Goal: Task Accomplishment & Management: Complete application form

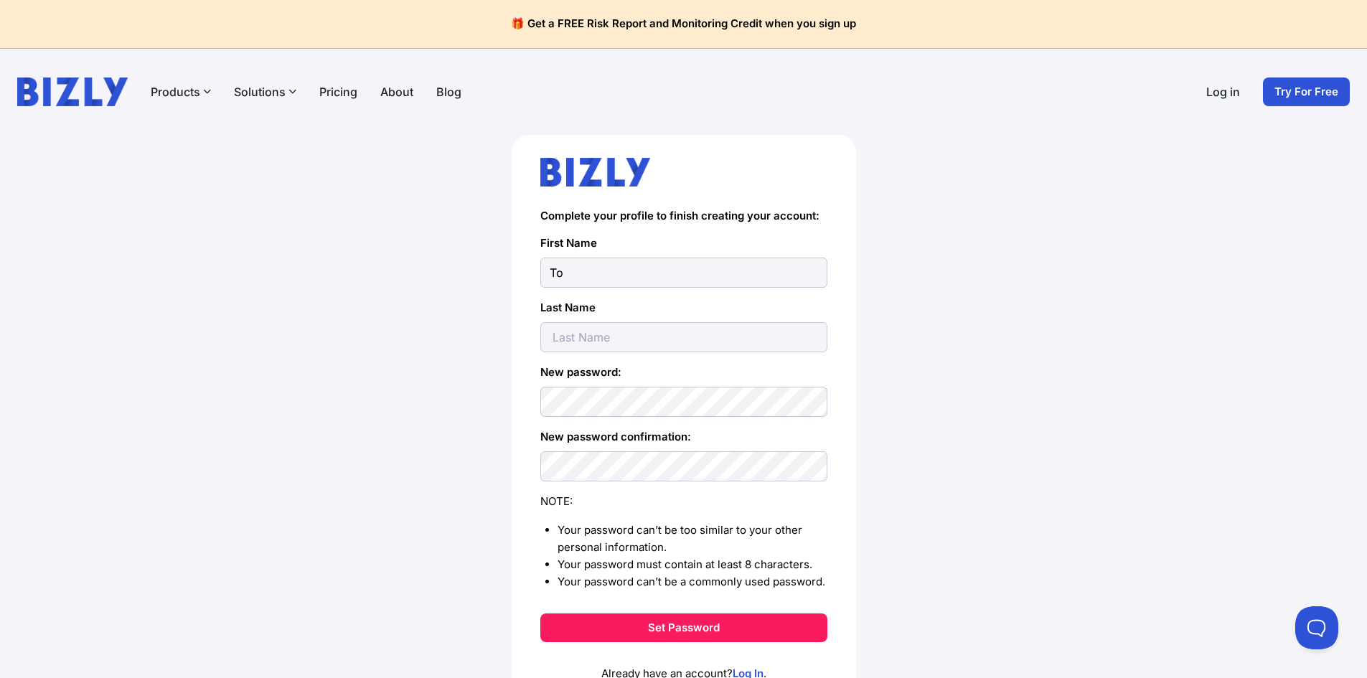
type input "T"
type input "[PERSON_NAME]"
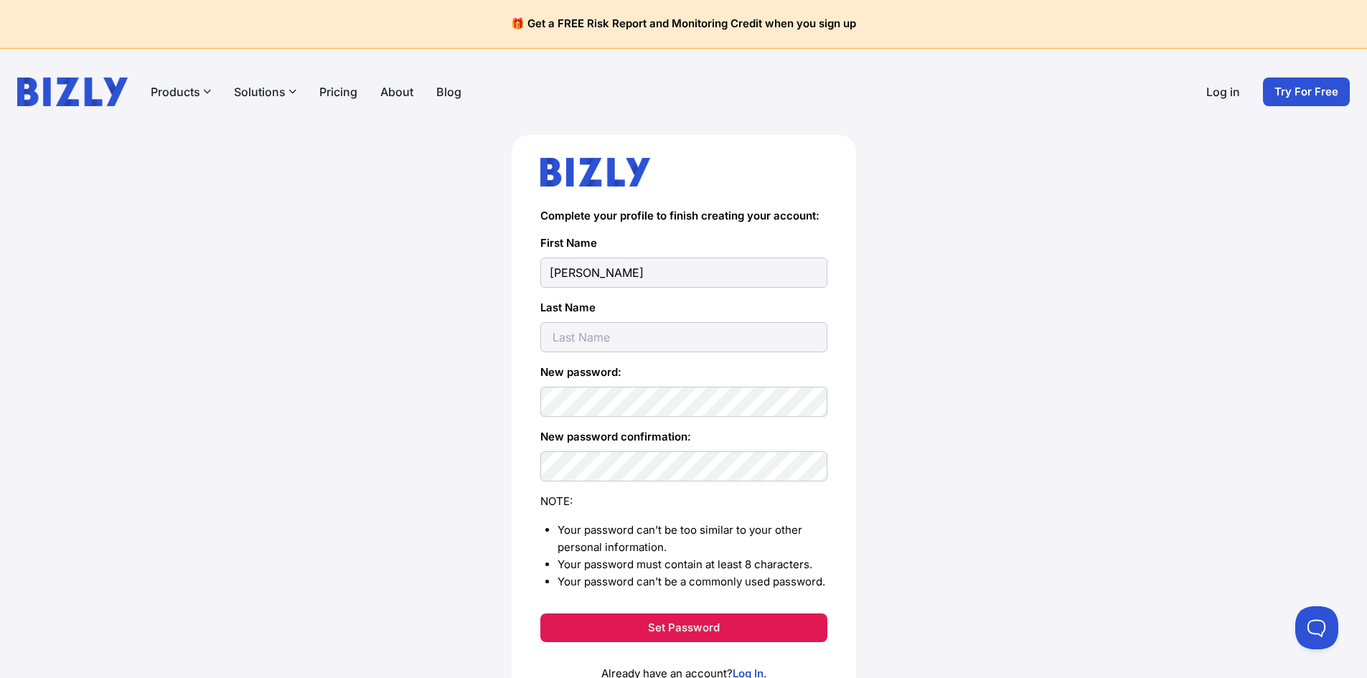
click at [655, 625] on button "Set Password" at bounding box center [683, 627] width 287 height 29
click at [575, 338] on input "text" at bounding box center [683, 337] width 287 height 30
type input "Tom"
click at [653, 628] on button "Set Password" at bounding box center [683, 627] width 287 height 29
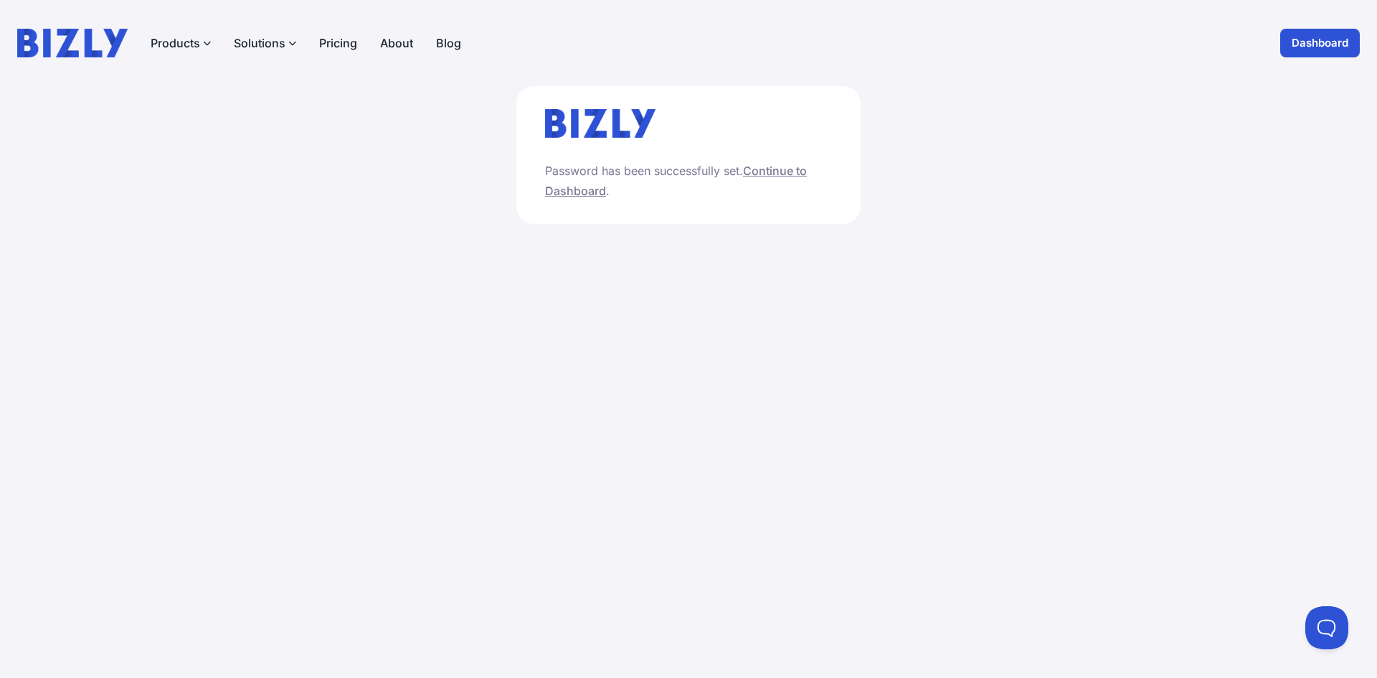
click at [781, 174] on link "Continue to Dashboard" at bounding box center [676, 181] width 262 height 34
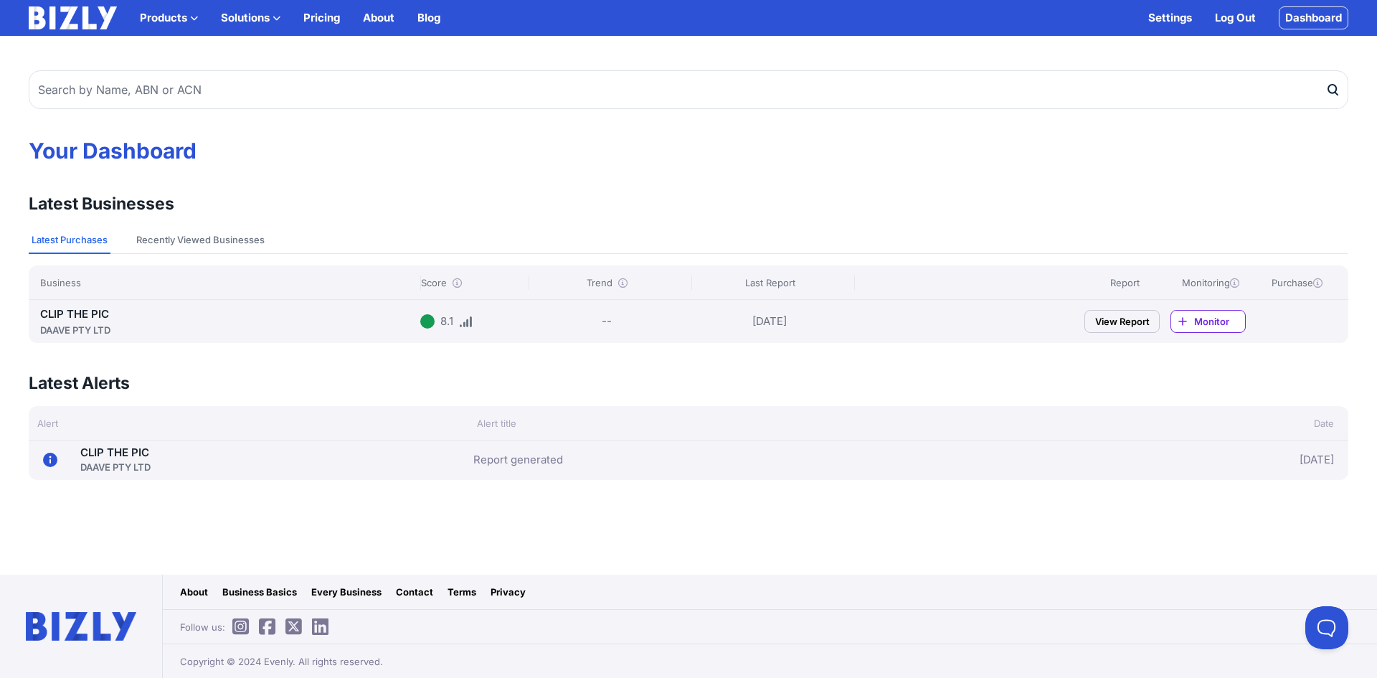
click at [623, 284] on icon at bounding box center [622, 282] width 9 height 9
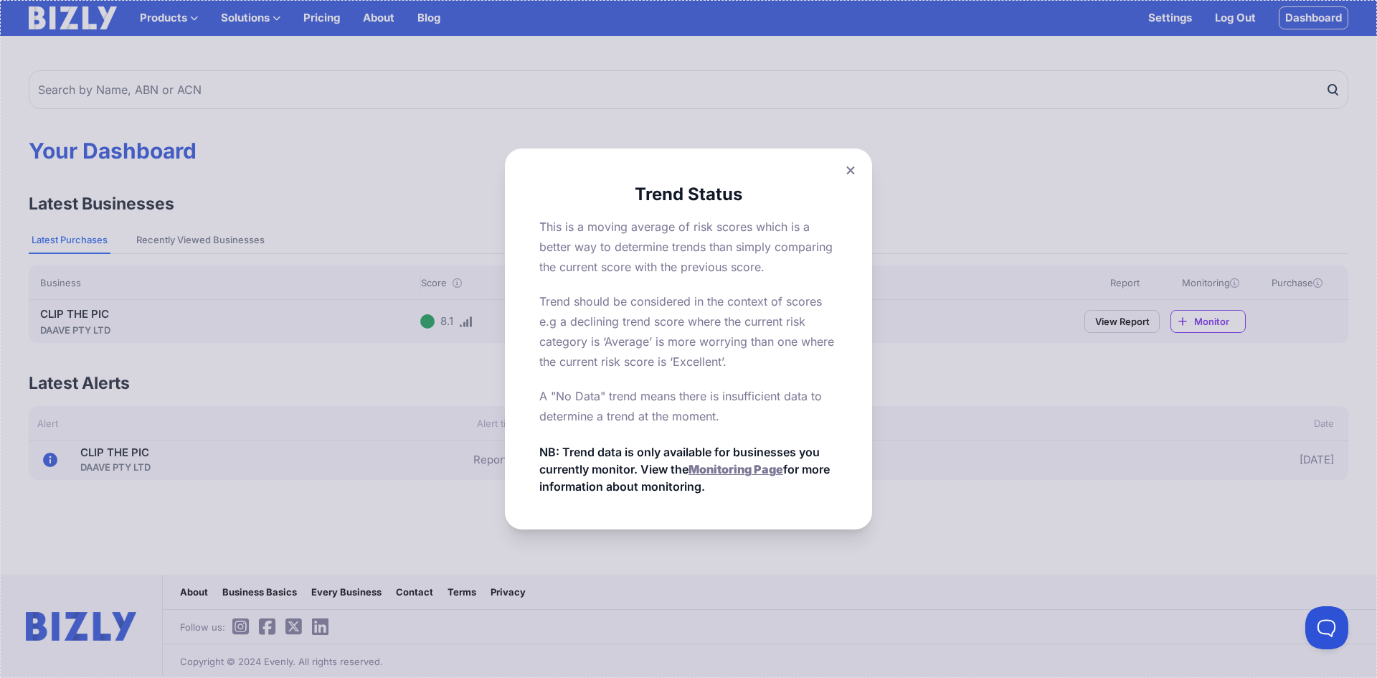
click at [849, 171] on icon at bounding box center [851, 170] width 8 height 8
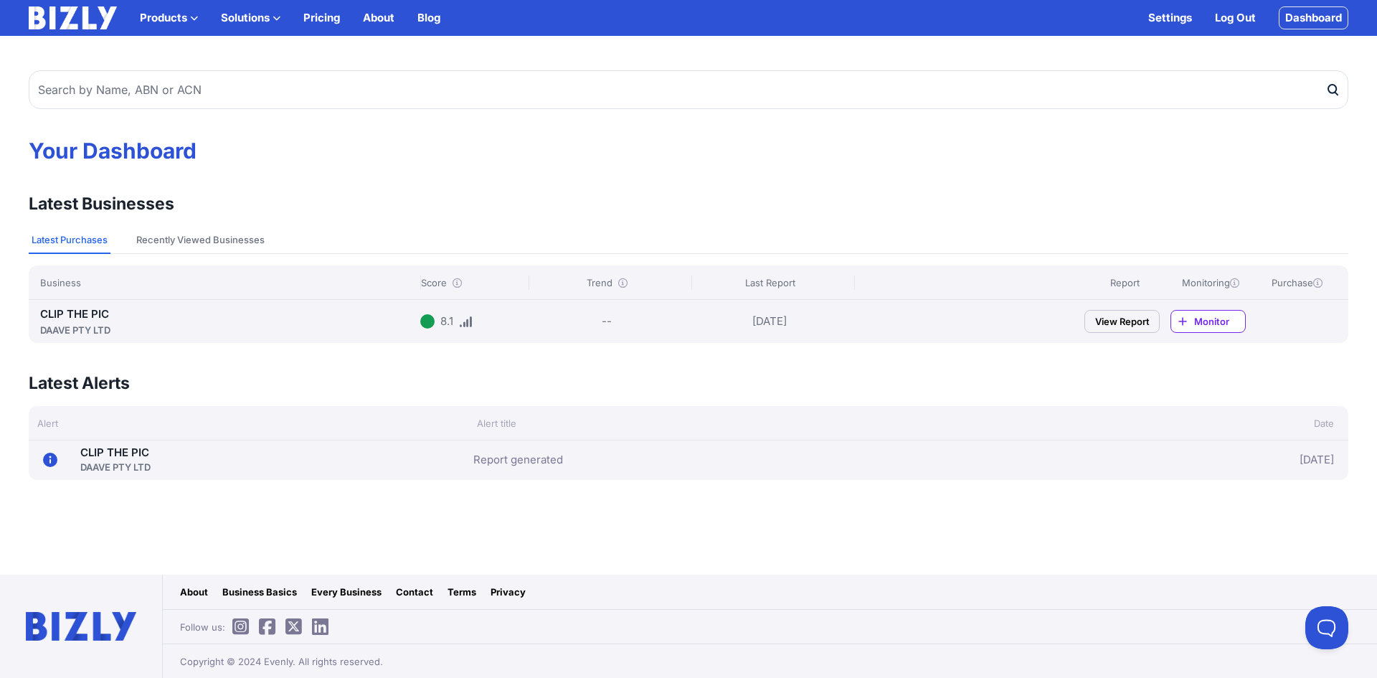
click at [457, 281] on icon at bounding box center [457, 282] width 9 height 9
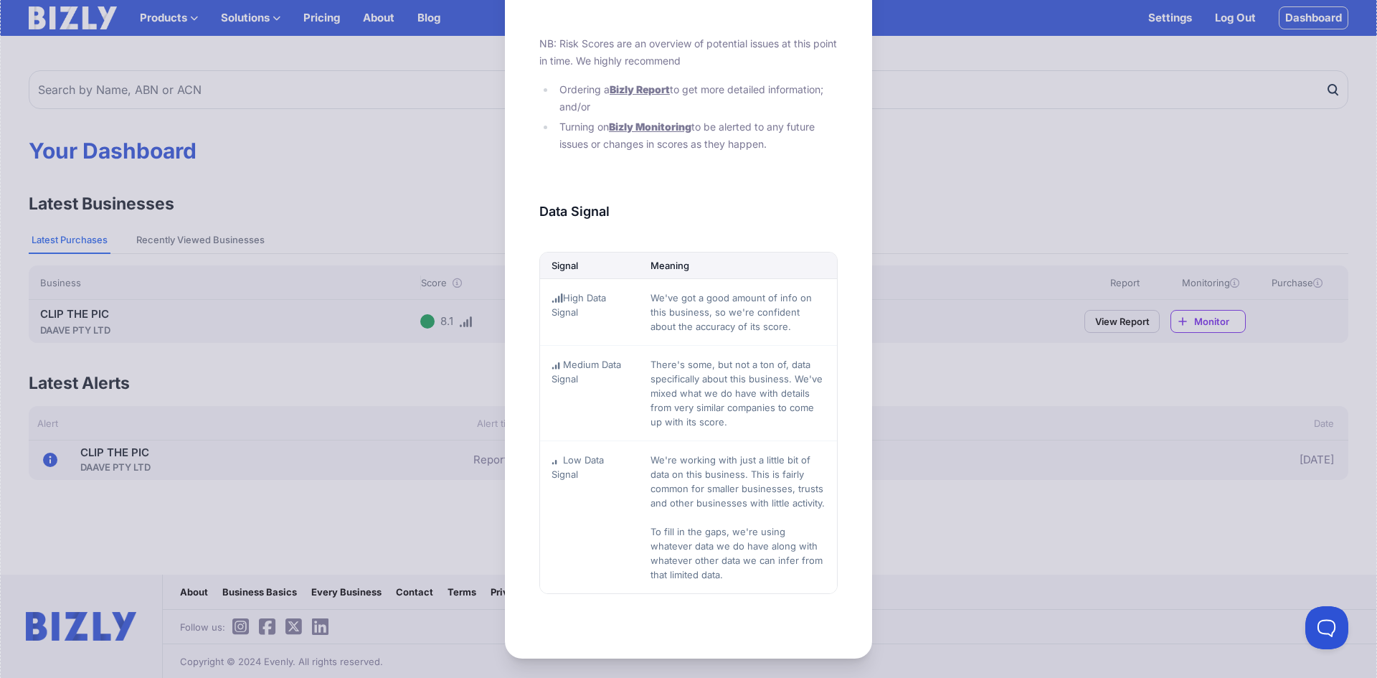
scroll to position [593, 0]
click at [435, 390] on div "About Scores See below for an overview of score category and data signal icon m…" at bounding box center [688, 42] width 1377 height 1271
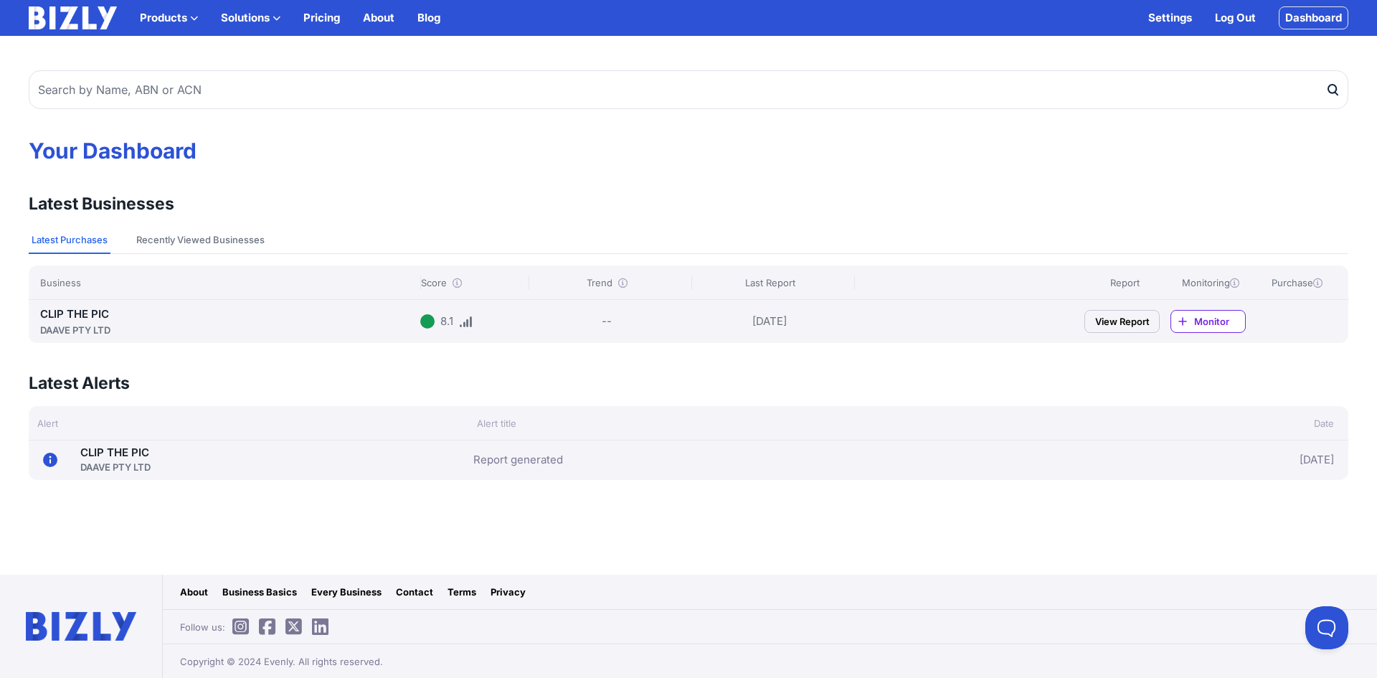
click at [1236, 284] on icon at bounding box center [1234, 282] width 9 height 9
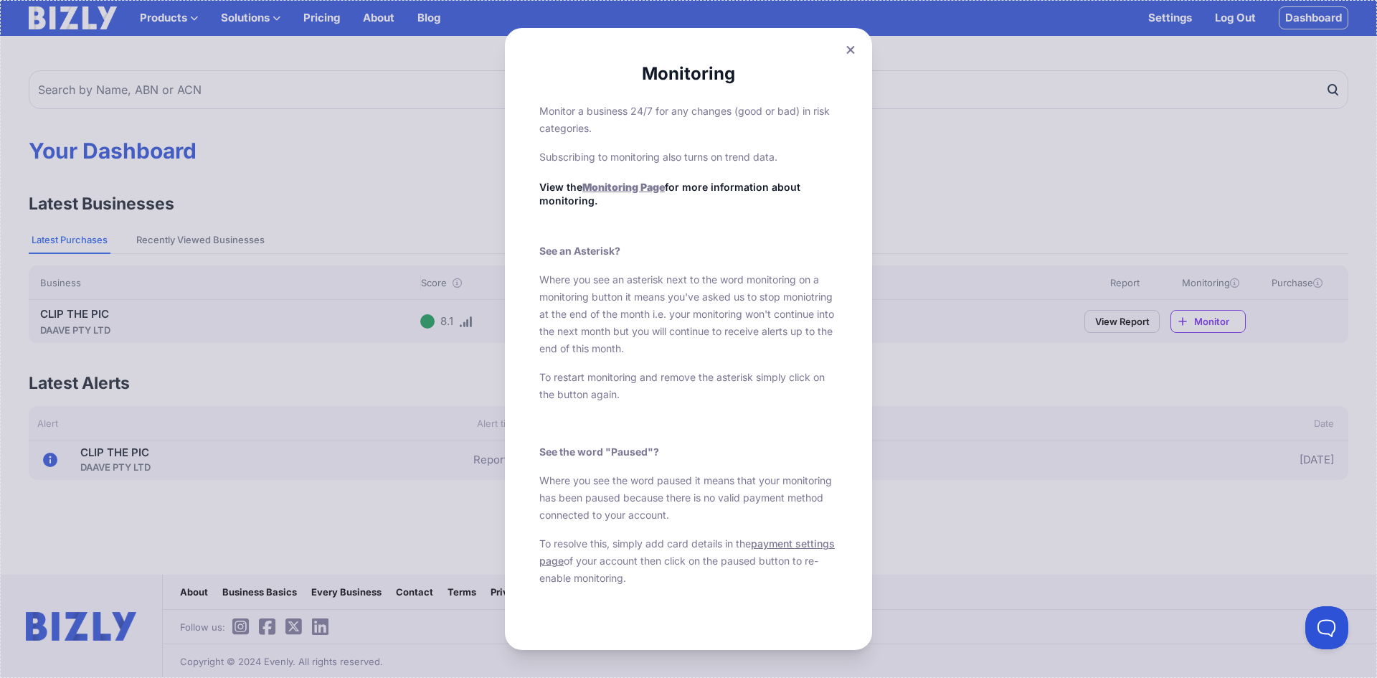
click at [847, 52] on icon at bounding box center [851, 49] width 8 height 8
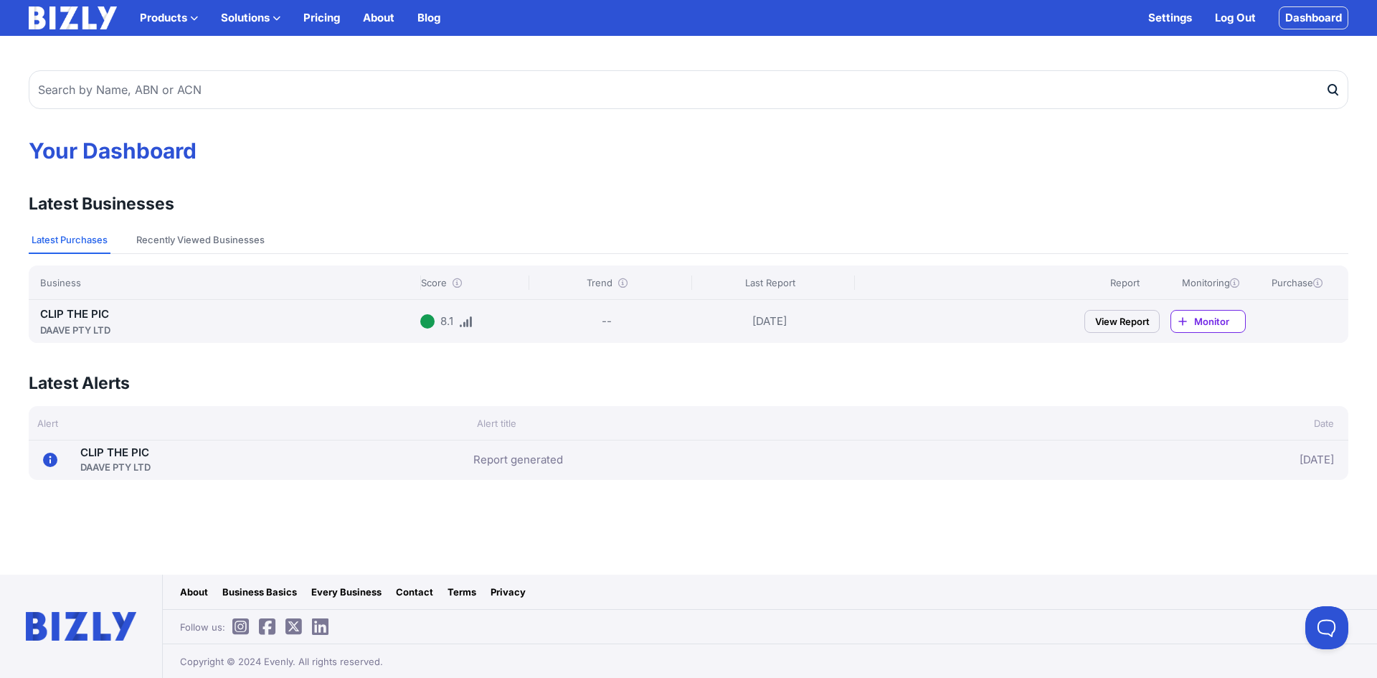
click at [1108, 321] on link "View Report" at bounding box center [1122, 321] width 75 height 23
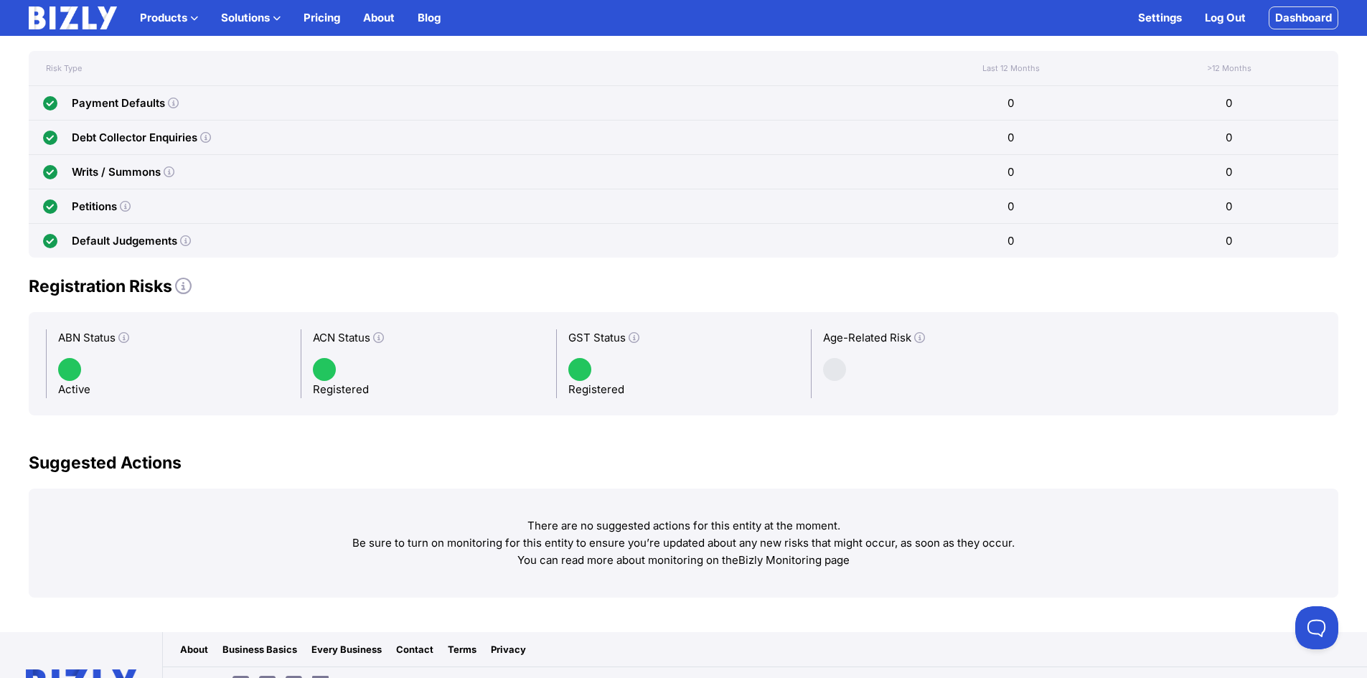
scroll to position [1076, 0]
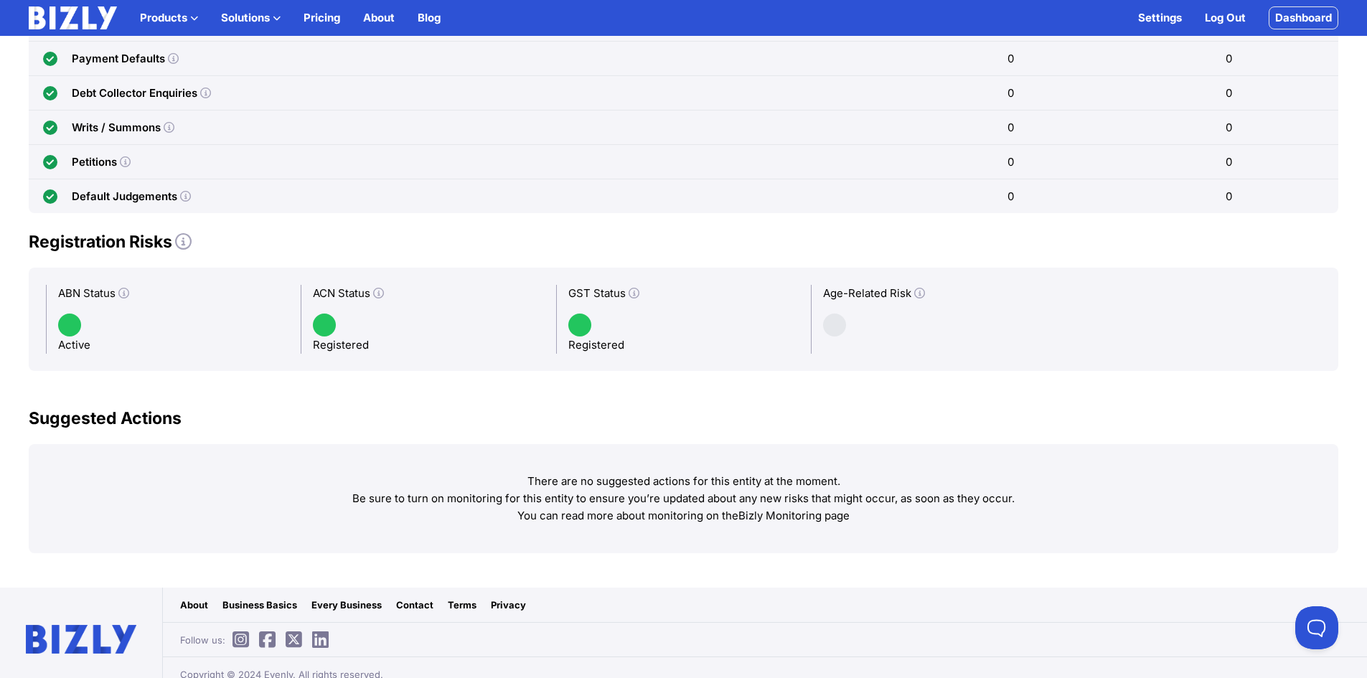
click at [380, 293] on icon at bounding box center [378, 293] width 11 height 11
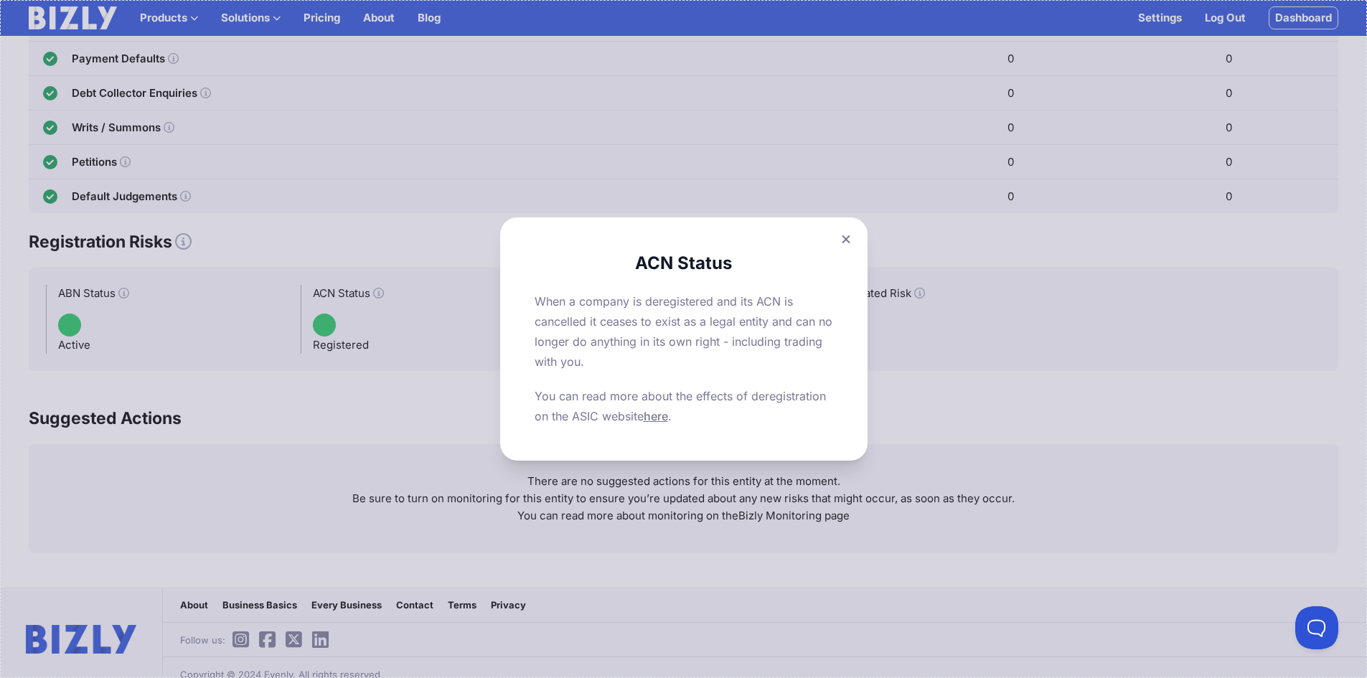
click at [415, 341] on div "ACN Status When a company is deregistered and its ACN is cancelled it ceases to…" at bounding box center [683, 339] width 1367 height 678
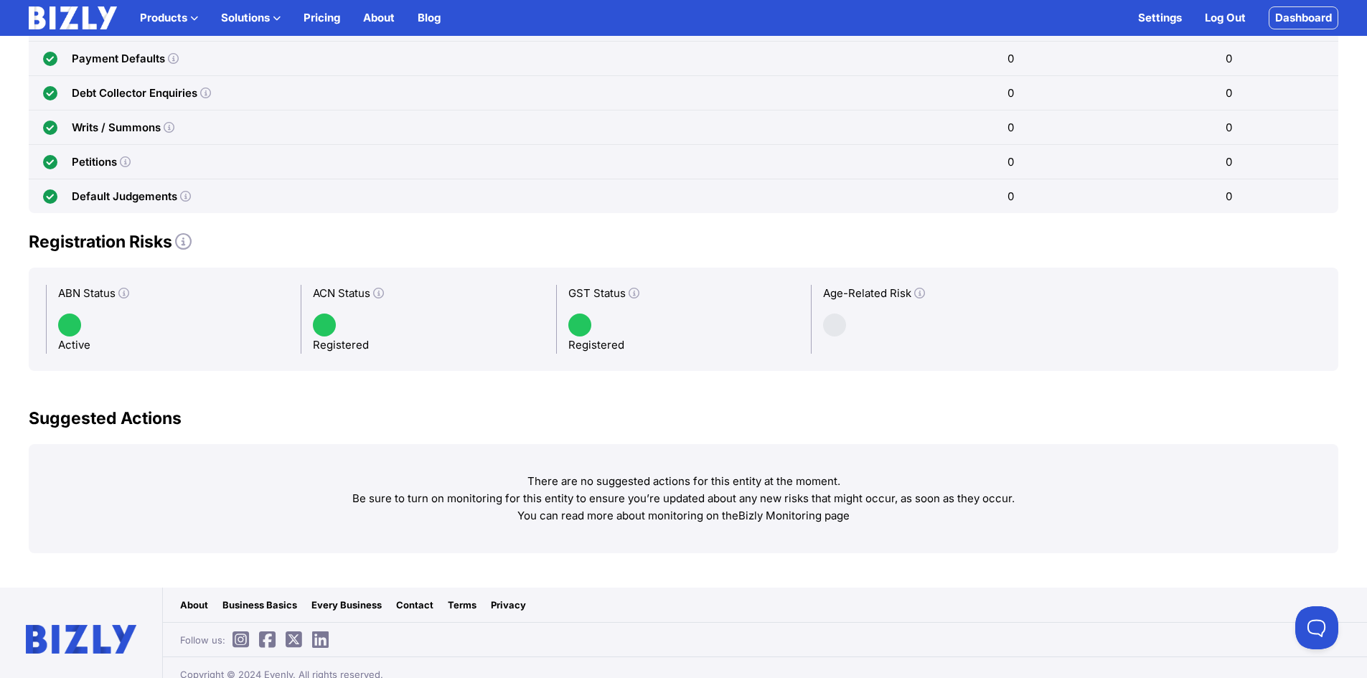
click at [121, 292] on icon at bounding box center [123, 293] width 11 height 11
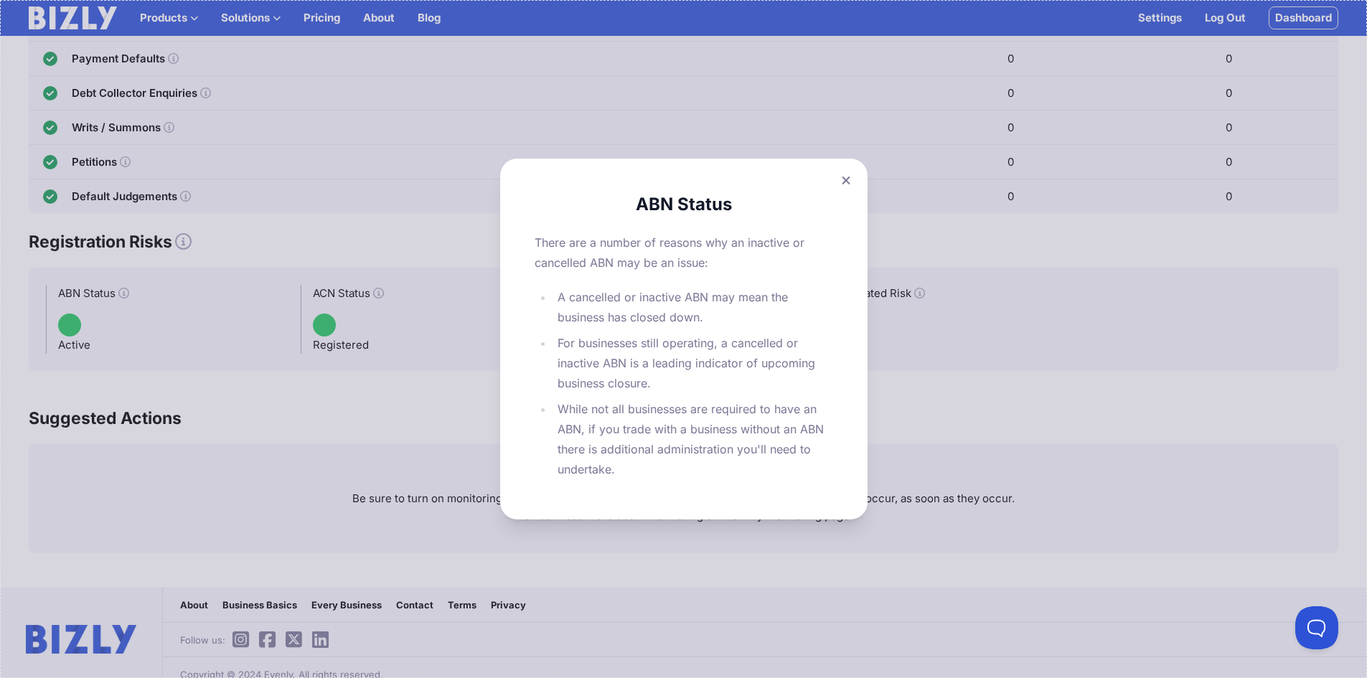
click at [268, 397] on div "ABN Status There are a number of reasons why an inactive or cancelled ABN may b…" at bounding box center [683, 339] width 1367 height 678
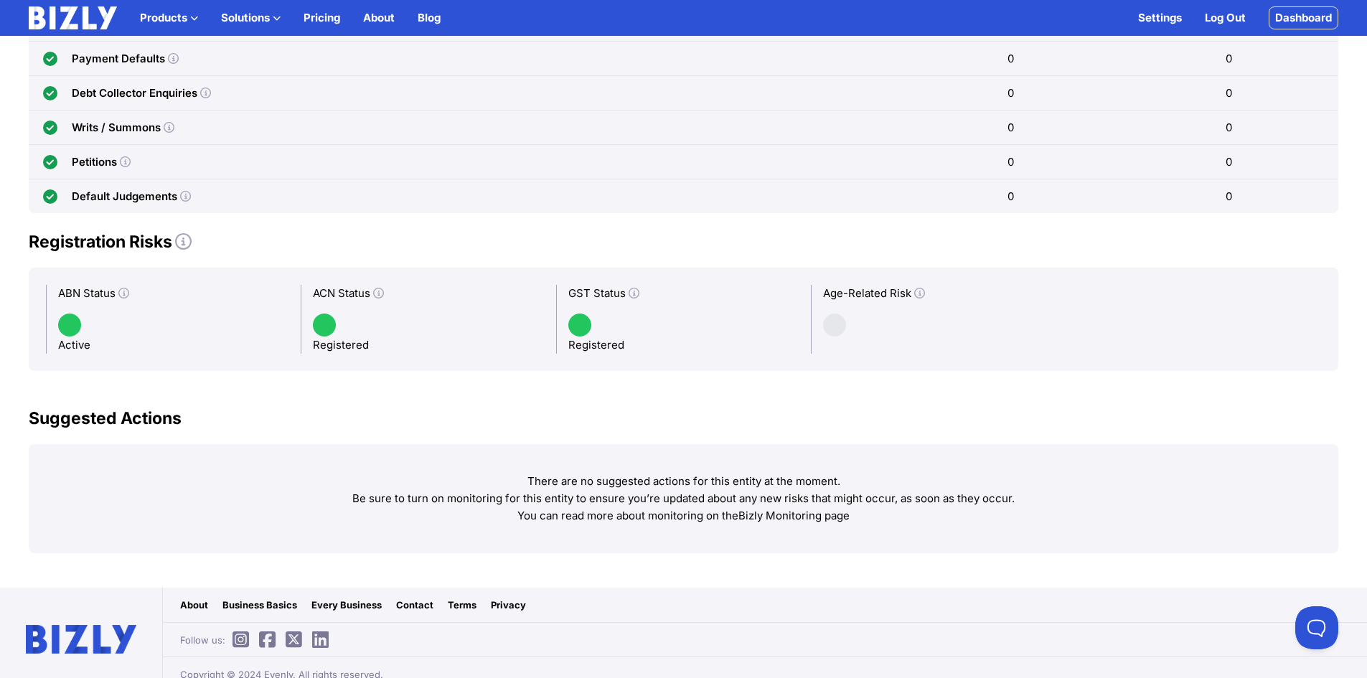
click at [636, 294] on icon at bounding box center [633, 293] width 11 height 11
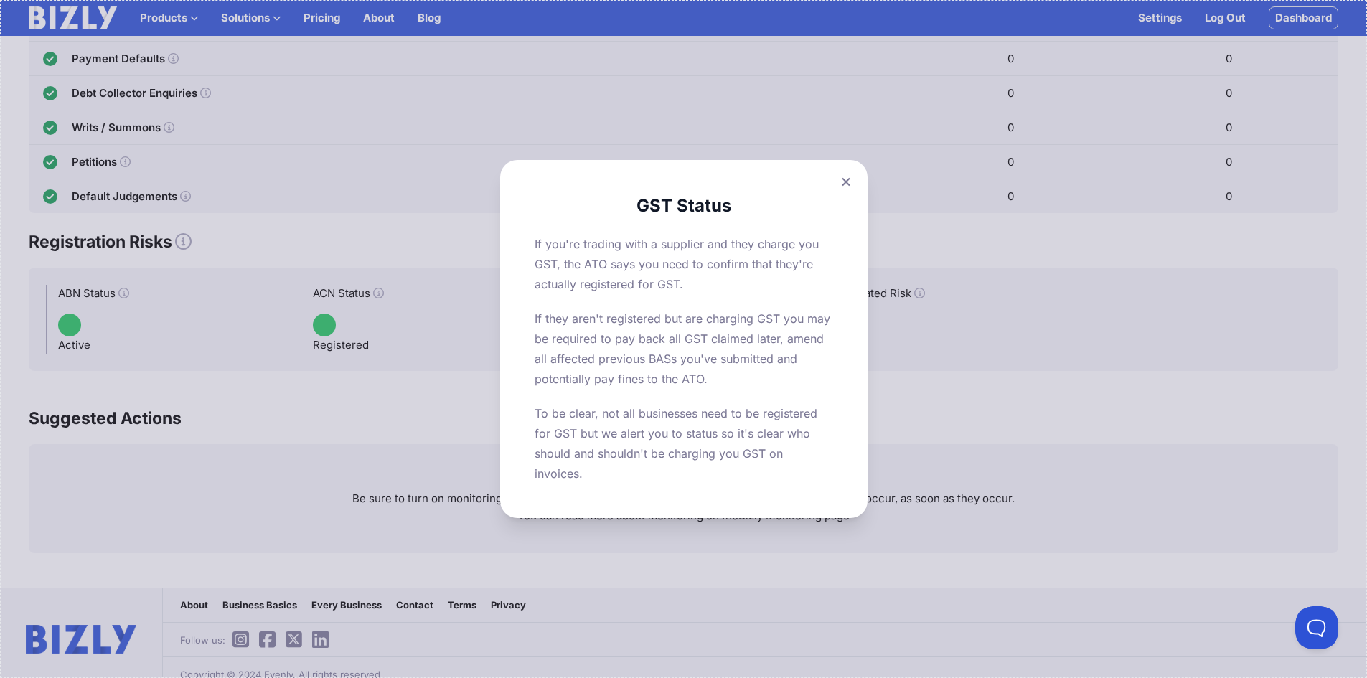
click at [849, 182] on icon at bounding box center [846, 181] width 8 height 8
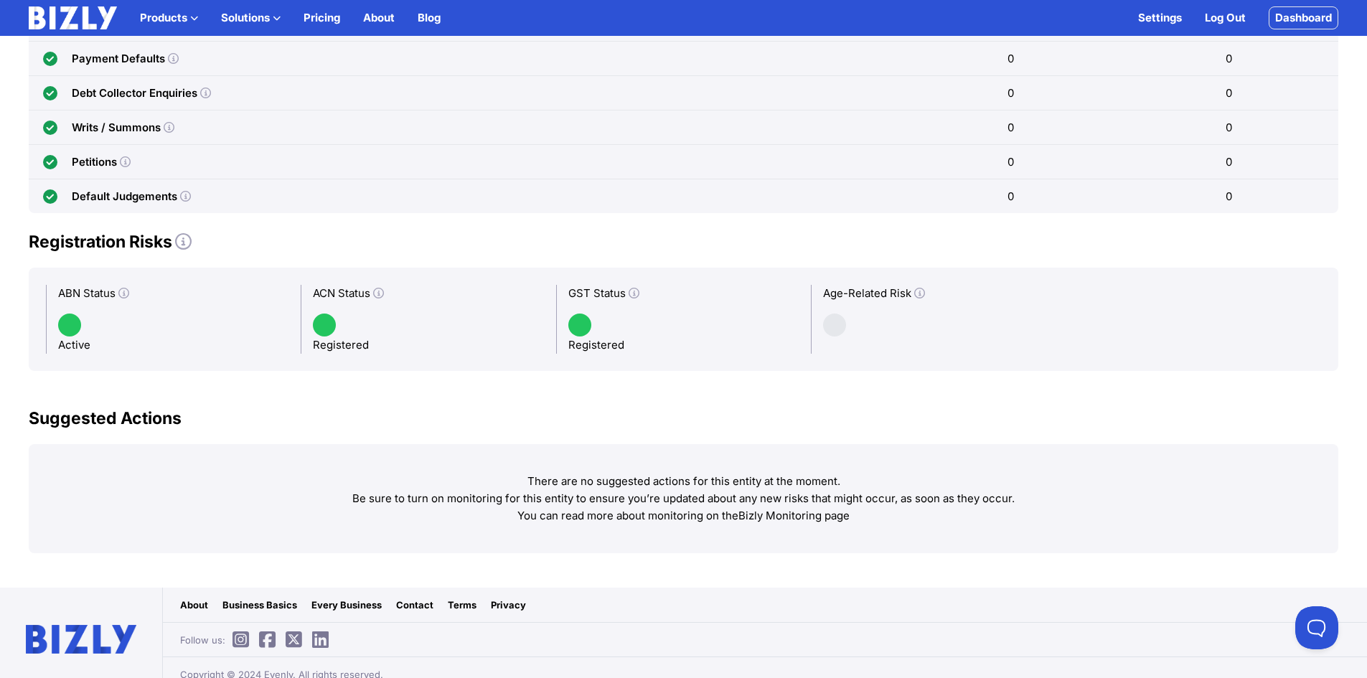
click at [917, 291] on icon at bounding box center [919, 293] width 11 height 11
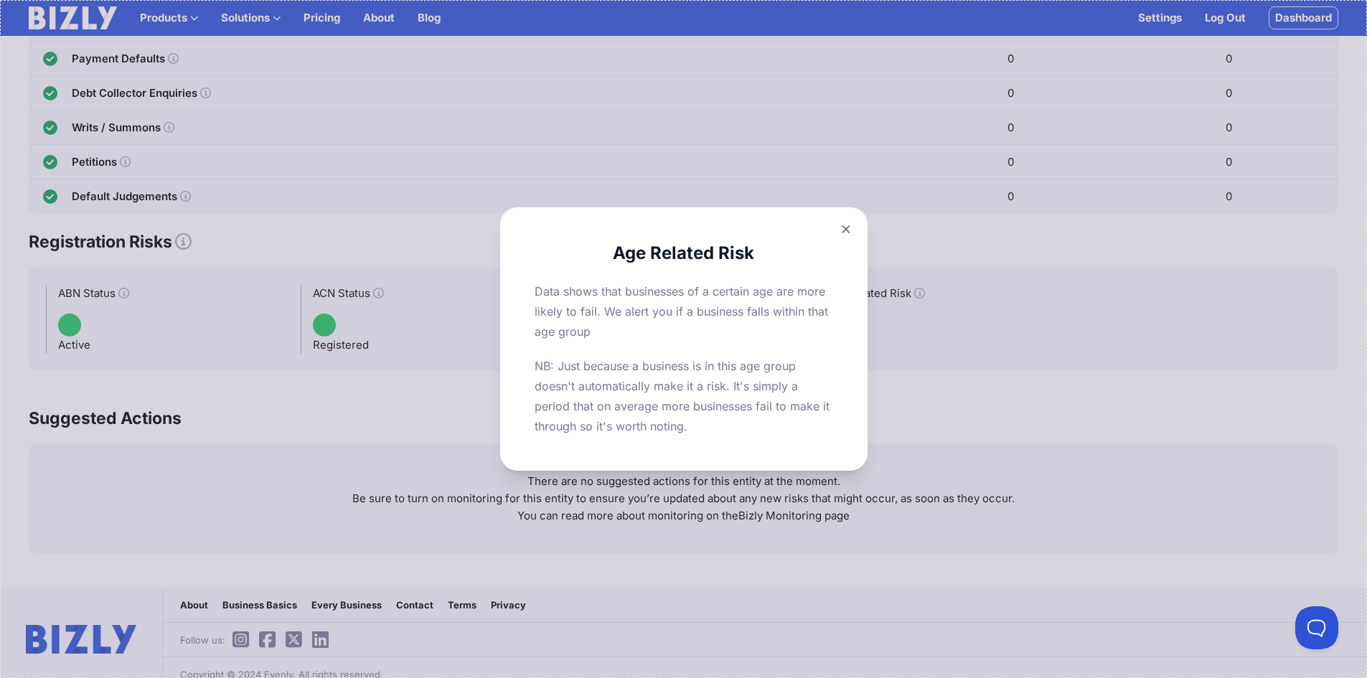
click at [850, 230] on icon at bounding box center [846, 229] width 9 height 9
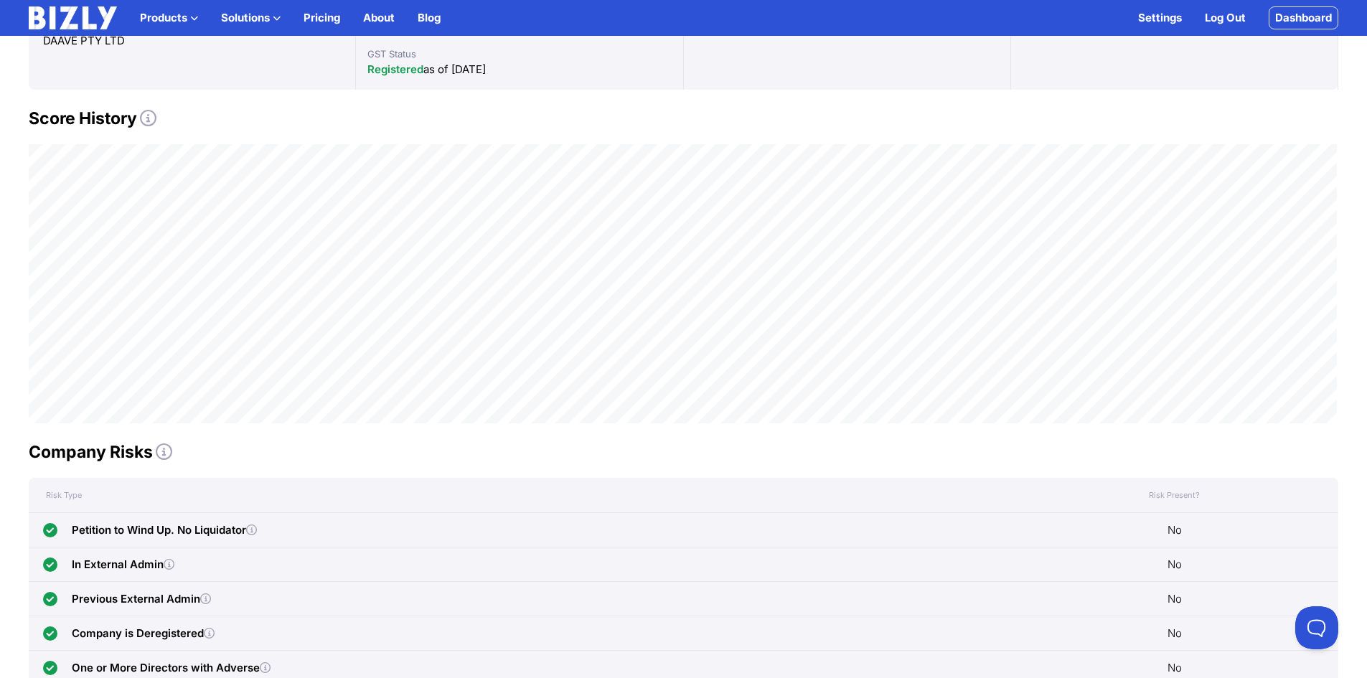
scroll to position [0, 0]
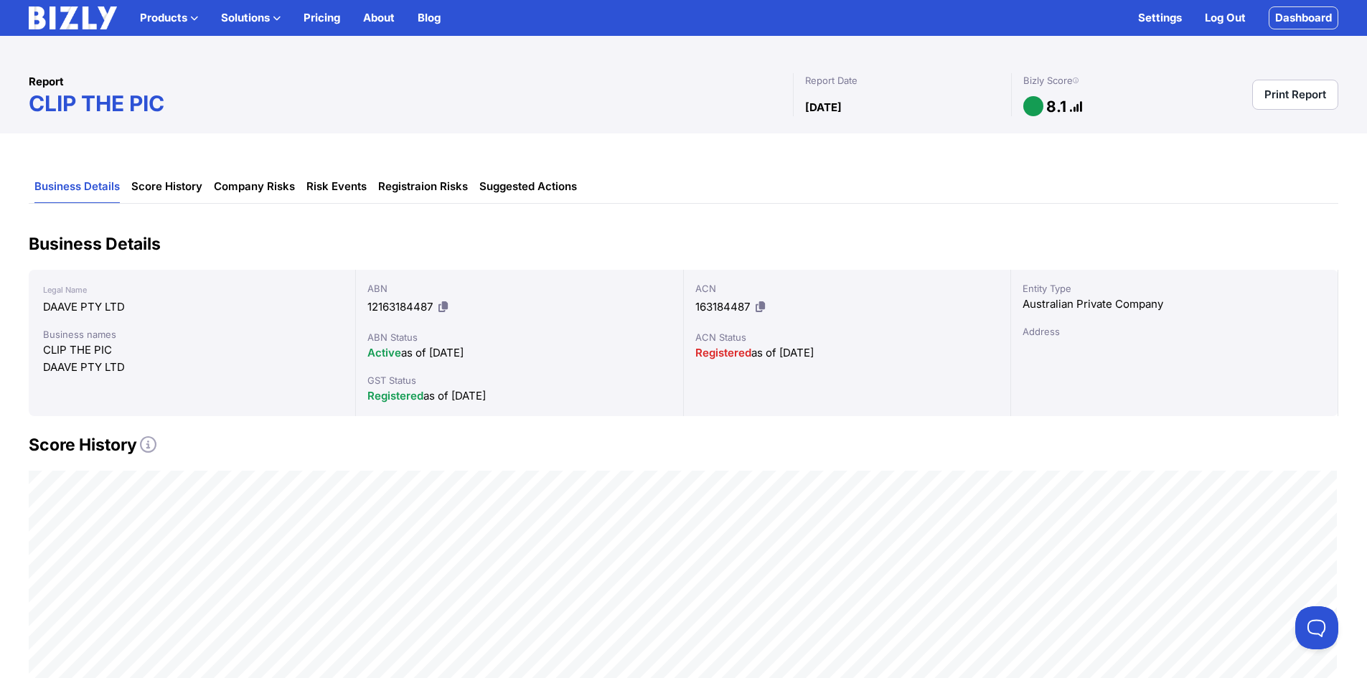
click at [1078, 81] on icon at bounding box center [1076, 80] width 6 height 1
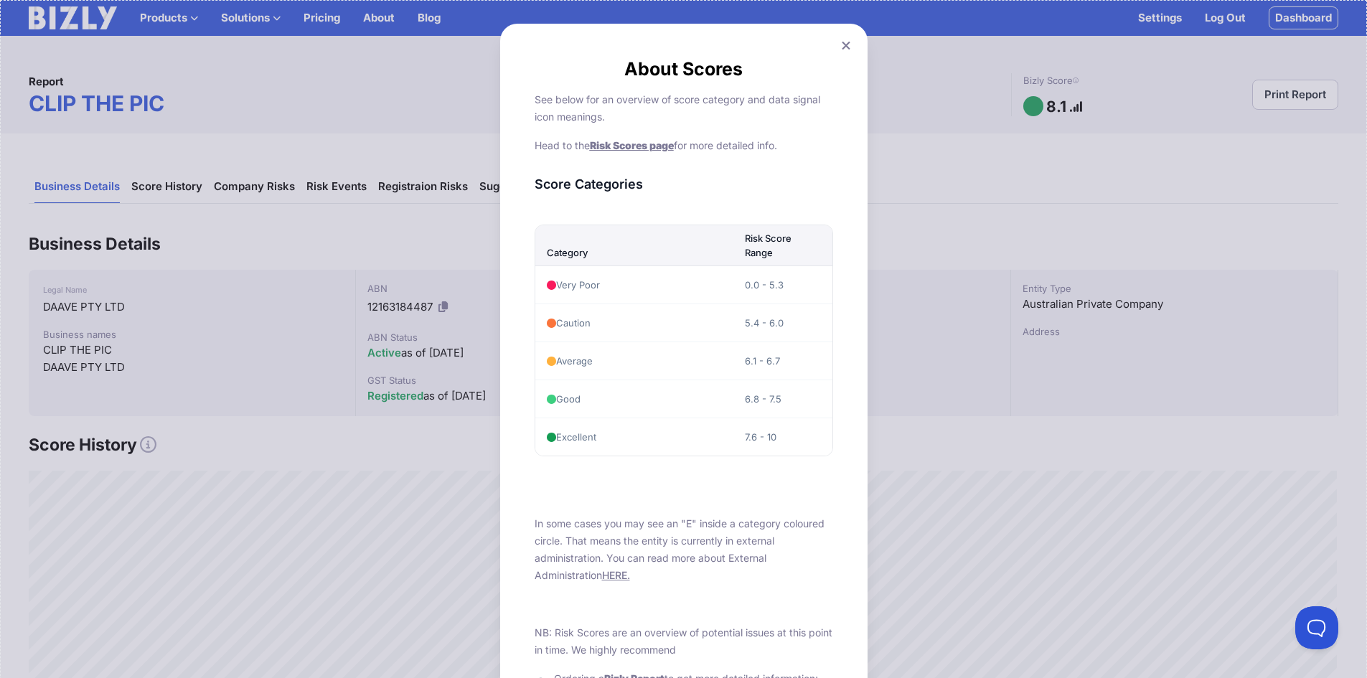
click at [1001, 126] on div "About Scores See below for an overview of score category and data signal icon m…" at bounding box center [683, 635] width 1367 height 1271
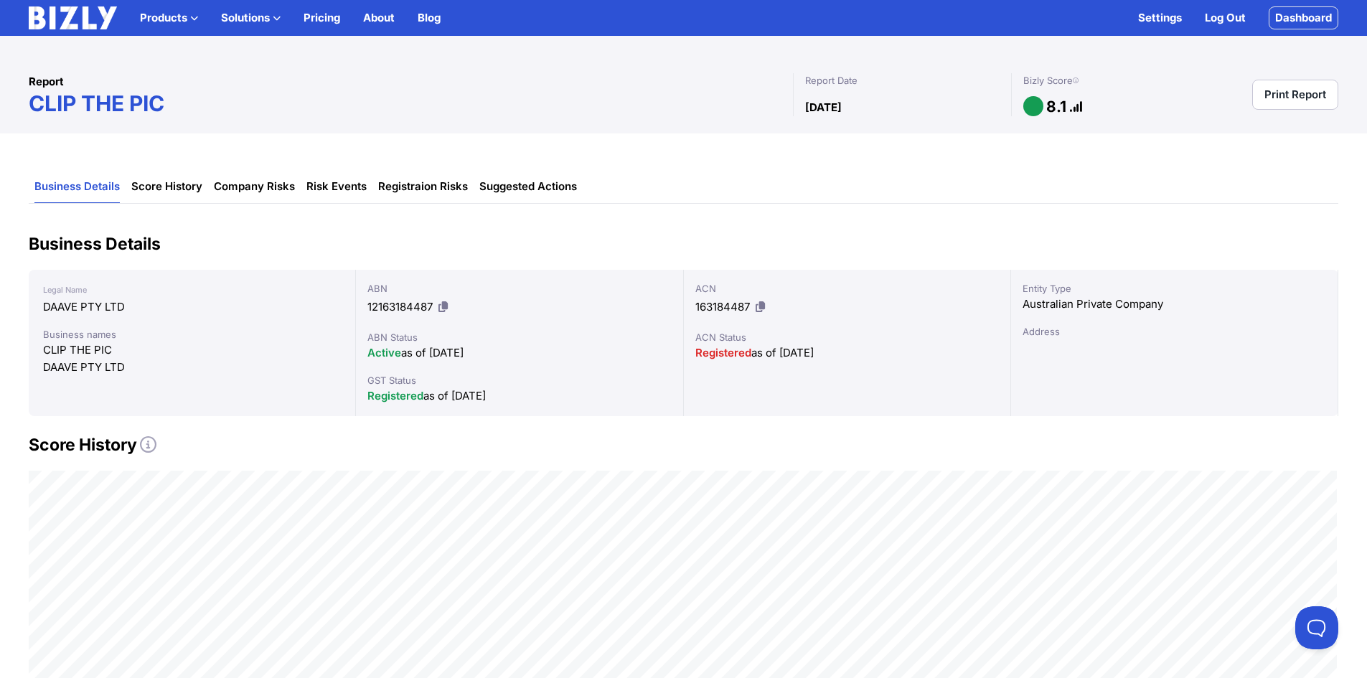
click at [1216, 20] on link "Log Out" at bounding box center [1225, 17] width 41 height 17
